Goal: Navigation & Orientation: Find specific page/section

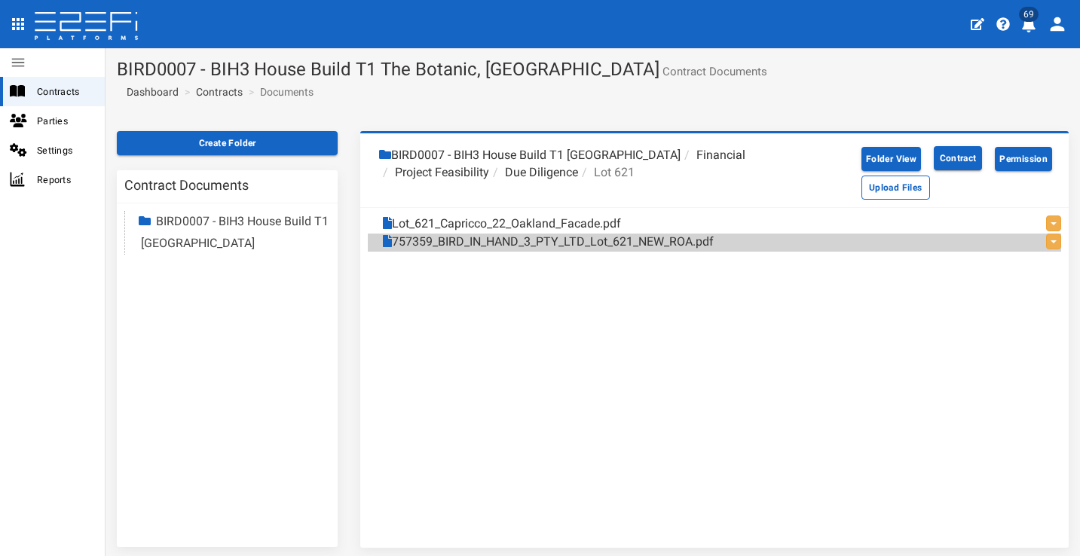
click at [80, 90] on span "Contracts" at bounding box center [65, 91] width 56 height 17
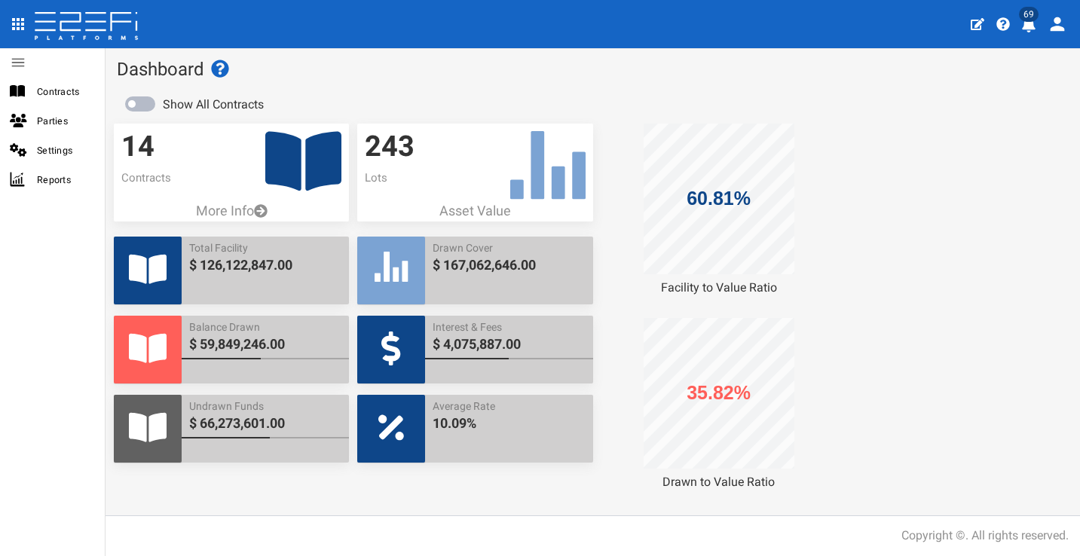
click at [1031, 17] on span "69" at bounding box center [1029, 14] width 20 height 15
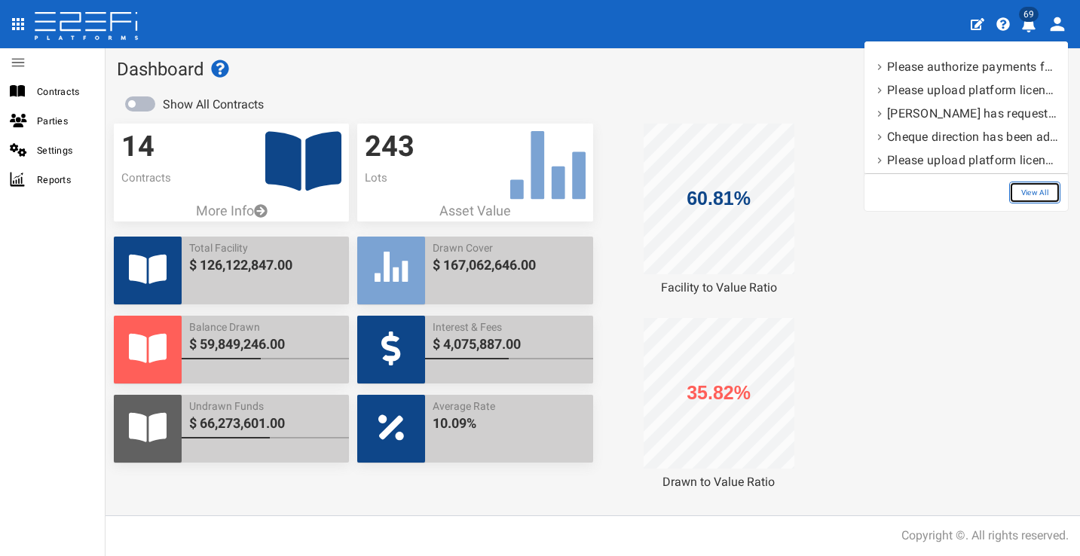
click at [1029, 188] on link "View All" at bounding box center [1034, 193] width 51 height 22
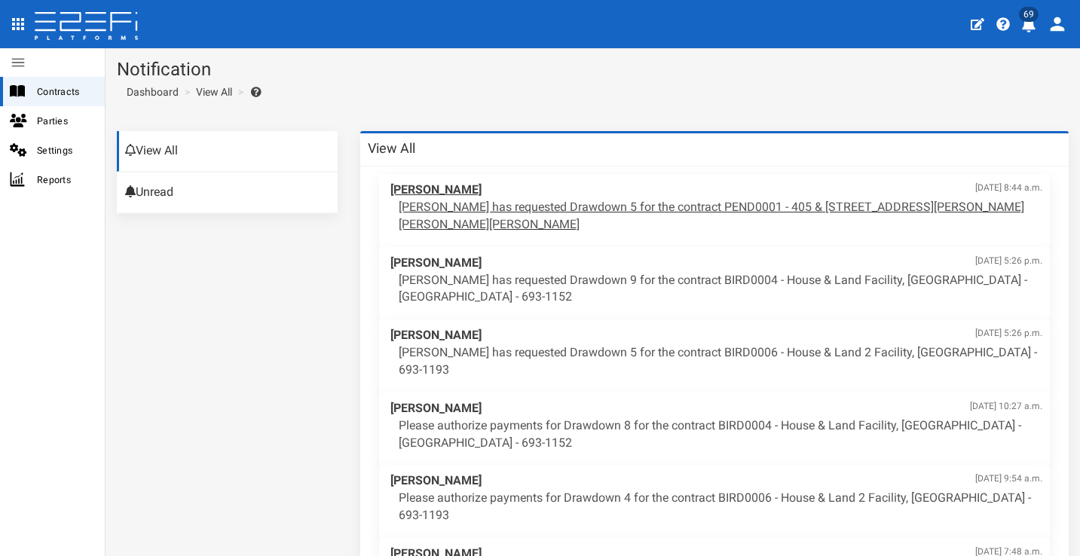
click at [726, 199] on p "[PERSON_NAME] has requested Drawdown 5 for the contract PEND0001 - 405 & [STREE…" at bounding box center [720, 216] width 643 height 35
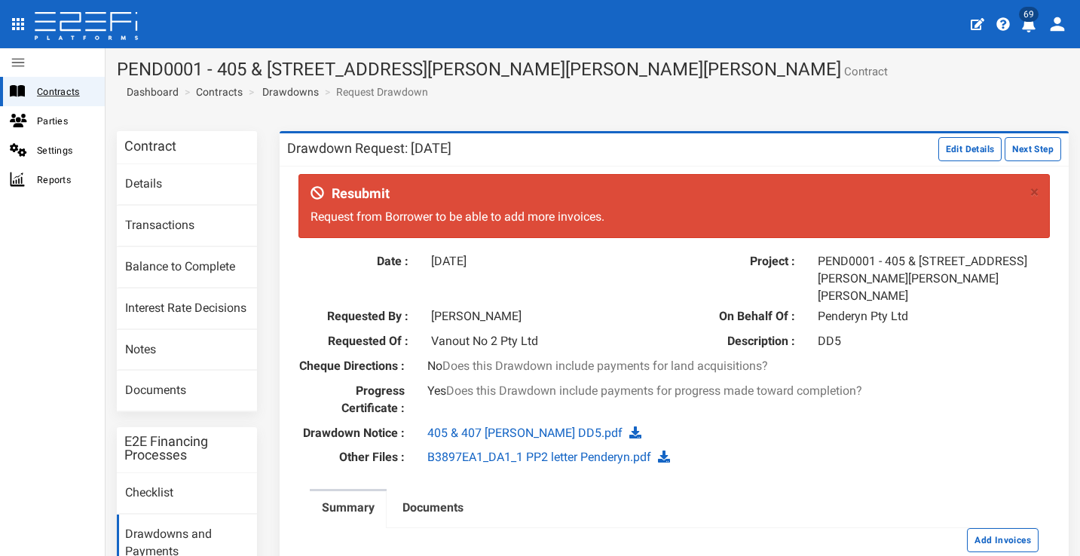
click at [72, 87] on span "Contracts" at bounding box center [65, 91] width 56 height 17
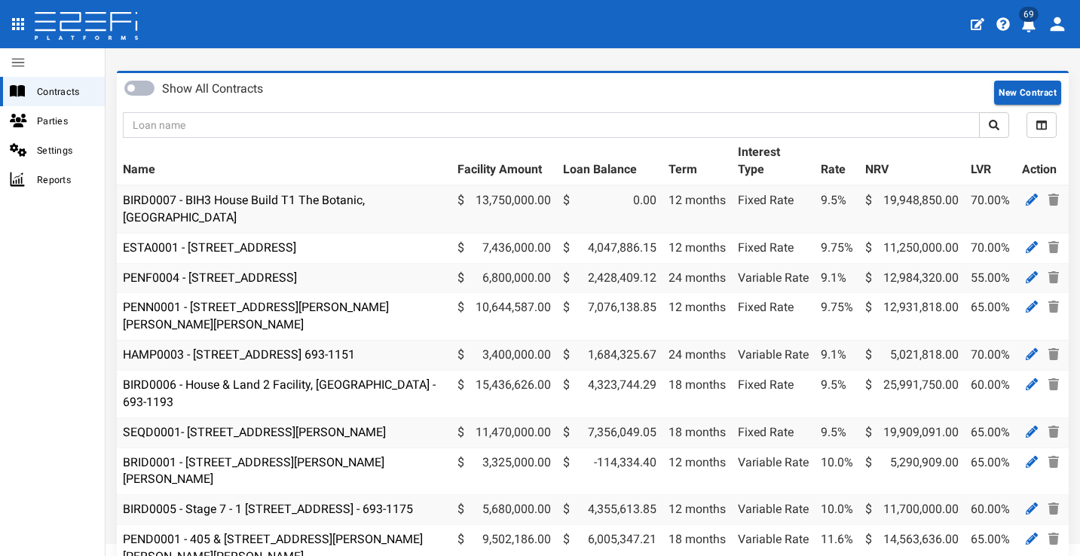
scroll to position [94, 0]
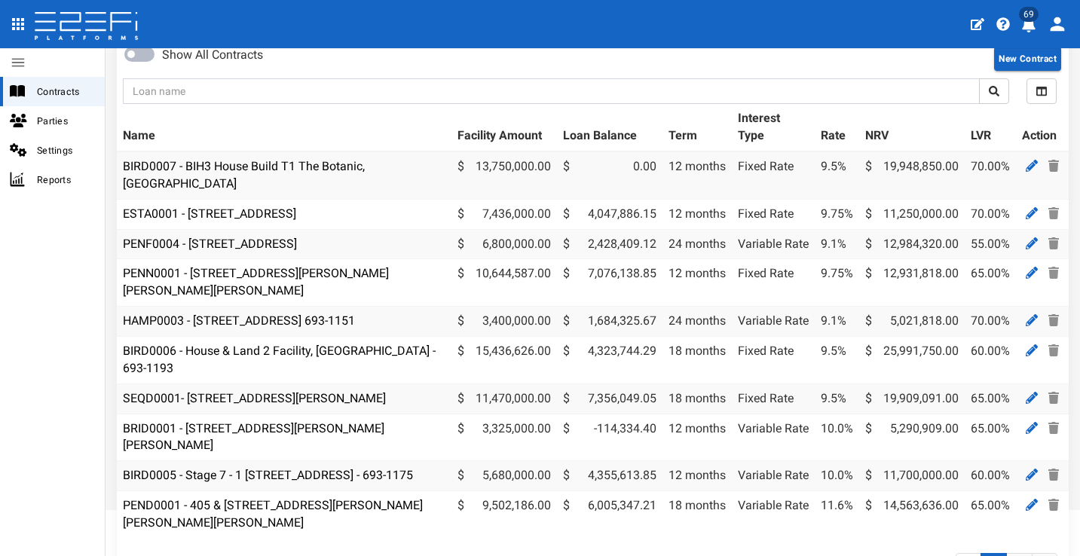
click at [23, 20] on icon "open drawer" at bounding box center [18, 24] width 12 height 12
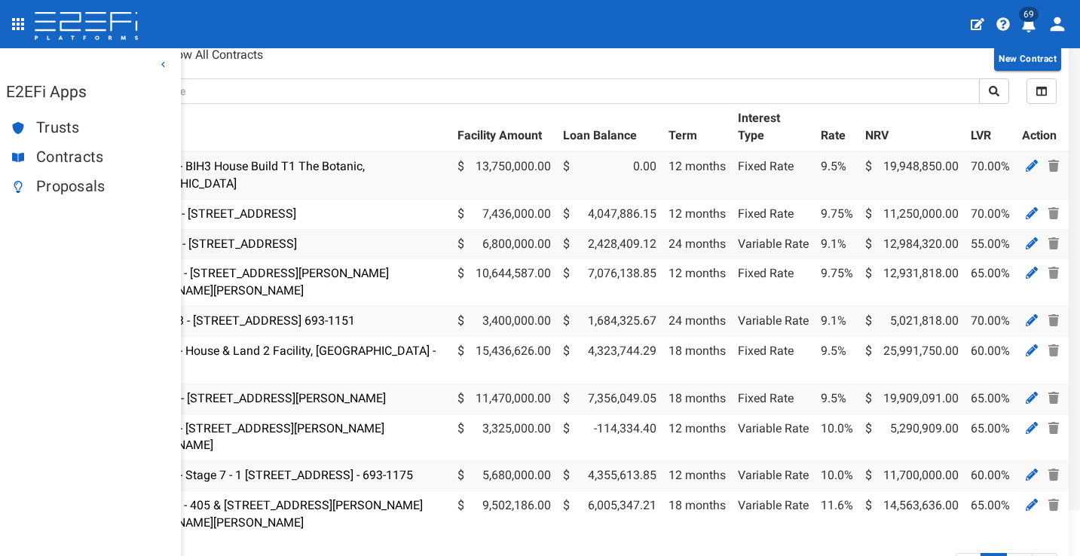
click at [72, 187] on span "Proposals" at bounding box center [102, 186] width 133 height 17
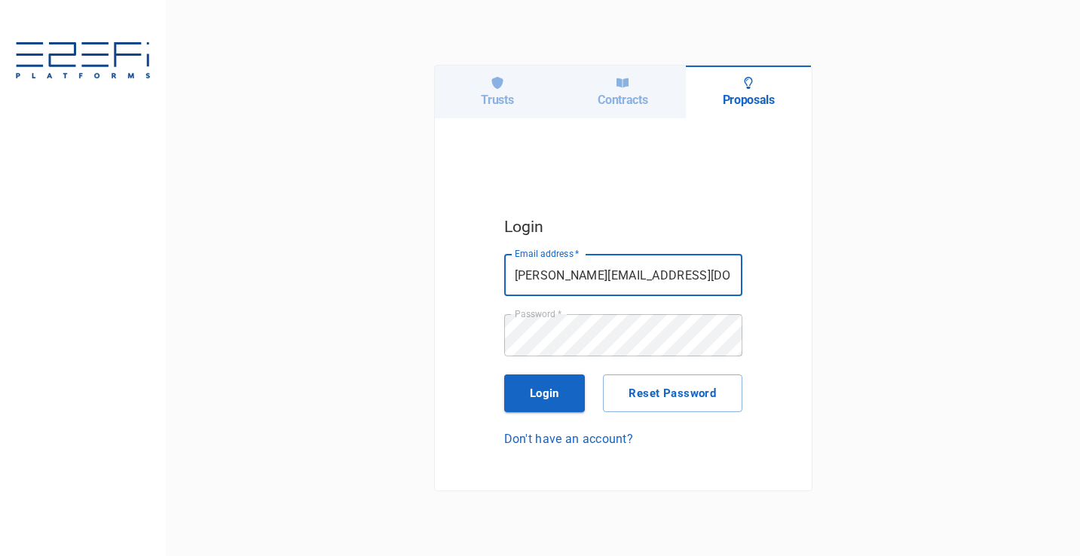
type input "[PERSON_NAME][EMAIL_ADDRESS][DOMAIN_NAME]"
